Goal: Use online tool/utility: Utilize a website feature to perform a specific function

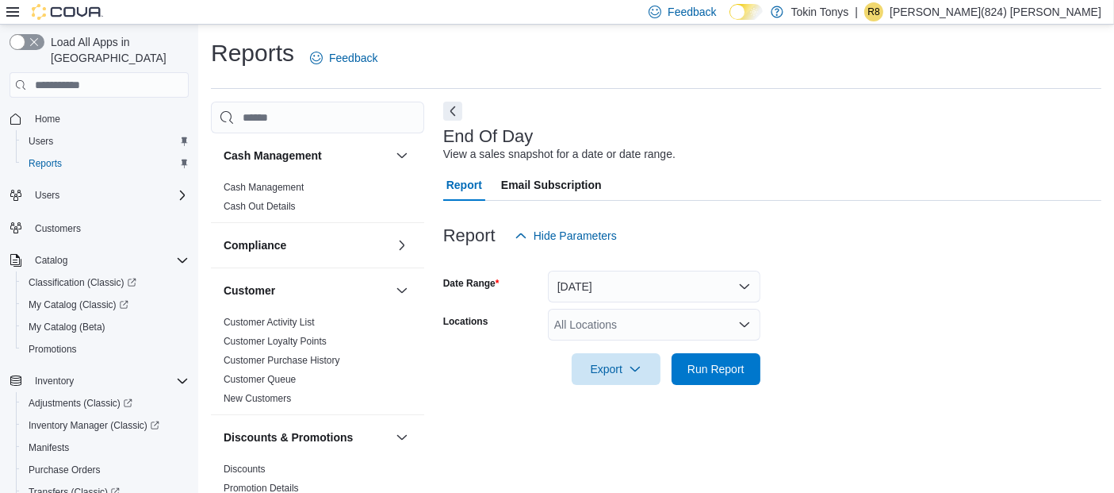
scroll to position [22, 0]
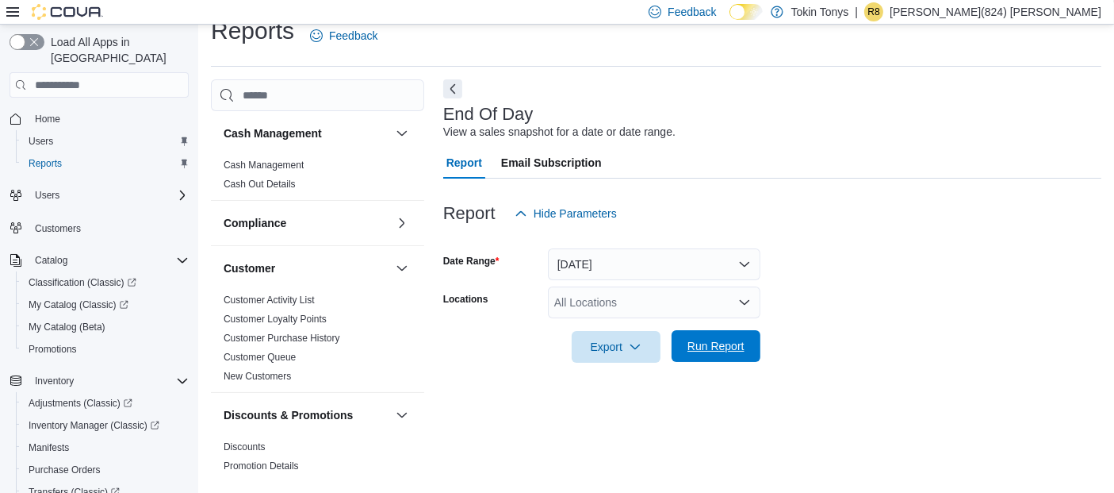
click at [708, 353] on span "Run Report" at bounding box center [716, 346] width 70 height 32
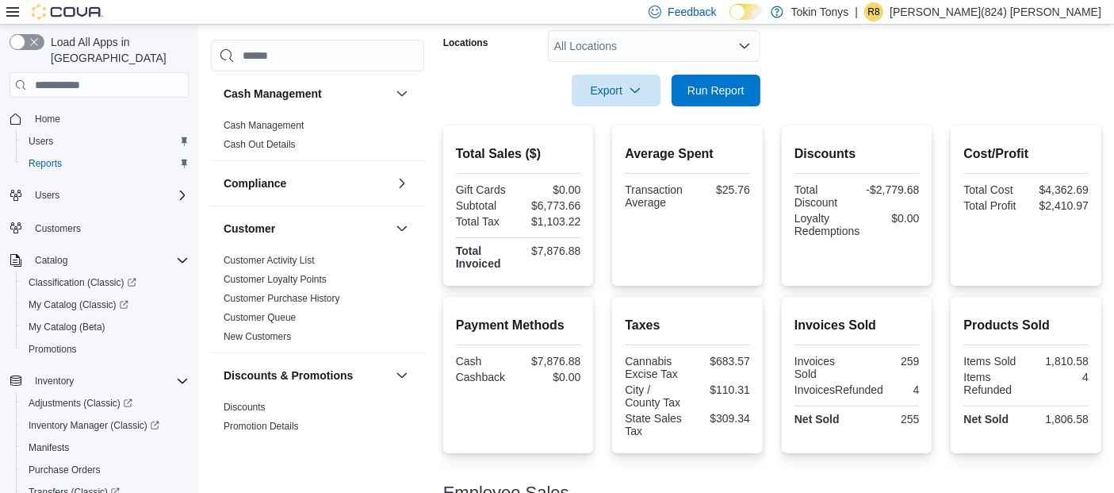
scroll to position [287, 0]
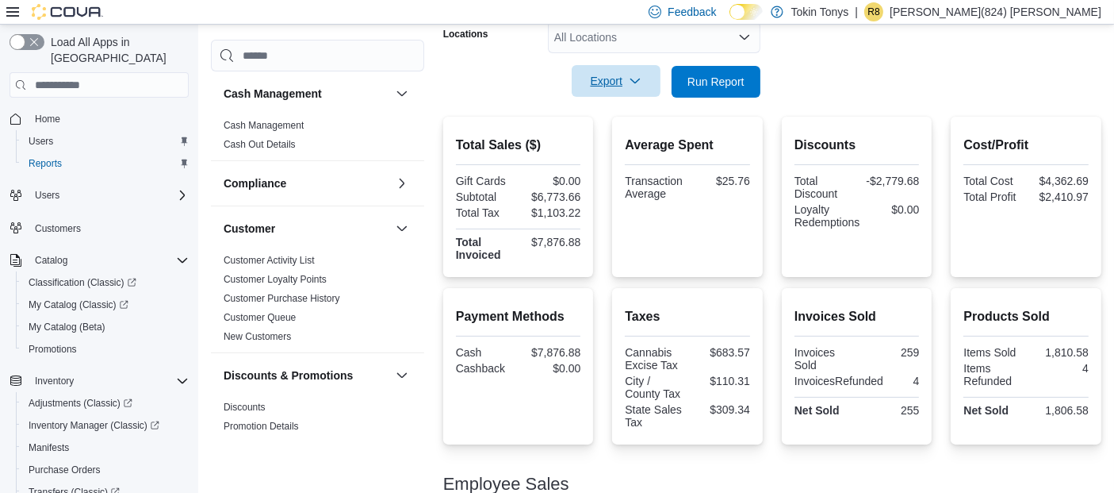
click at [632, 86] on icon "button" at bounding box center [635, 81] width 13 height 13
click at [613, 148] on span "Export to Pdf" at bounding box center [618, 145] width 71 height 13
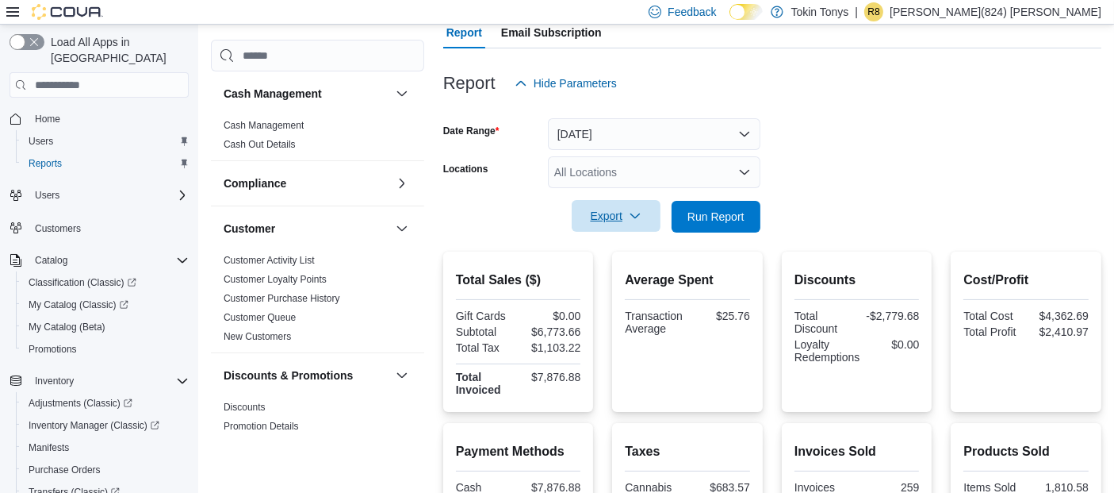
scroll to position [88, 0]
